Goal: Information Seeking & Learning: Find specific fact

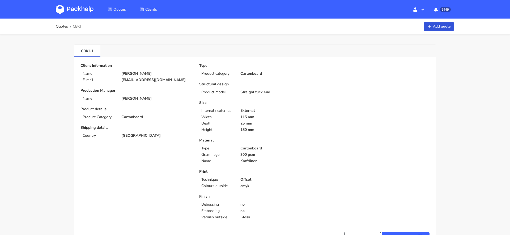
click at [289, 111] on p "External" at bounding box center [275, 111] width 70 height 4
click at [79, 24] on span "CBKJ" at bounding box center [77, 26] width 8 height 4
copy span "CBKJ"
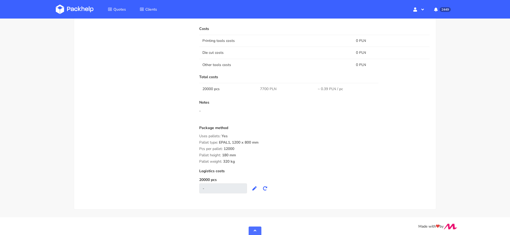
click at [261, 87] on span "7700 PLN" at bounding box center [268, 89] width 16 height 5
copy span "7700"
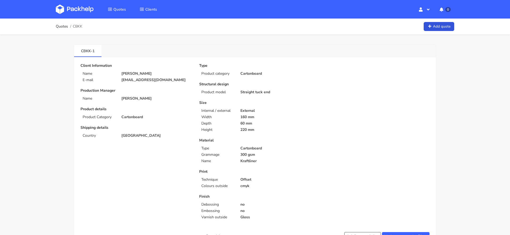
click at [137, 81] on p "[EMAIL_ADDRESS][DOMAIN_NAME]" at bounding box center [156, 80] width 70 height 4
copy div "[EMAIL_ADDRESS][DOMAIN_NAME]"
click at [81, 25] on span "CBKK" at bounding box center [78, 26] width 10 height 4
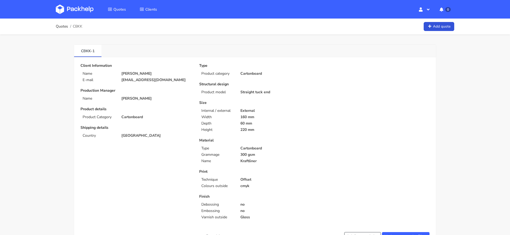
click at [81, 25] on span "CBKK" at bounding box center [78, 26] width 10 height 4
click at [77, 25] on span "CBKK" at bounding box center [78, 26] width 10 height 4
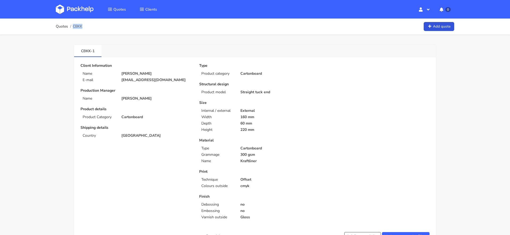
copy span "CBKK"
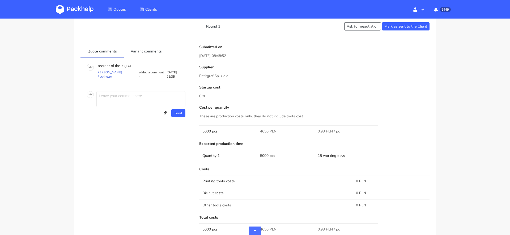
scroll to position [351, 0]
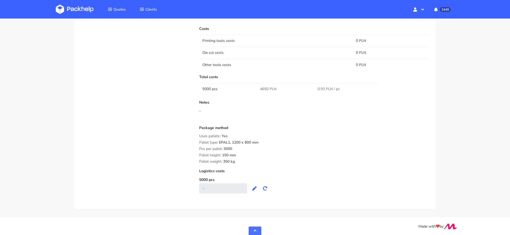
click at [264, 88] on span "4650 PLN" at bounding box center [268, 89] width 16 height 5
copy span "4650"
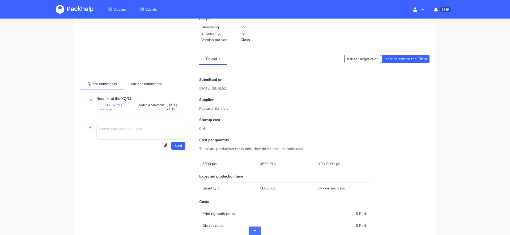
scroll to position [179, 0]
